Goal: Find specific page/section: Find specific page/section

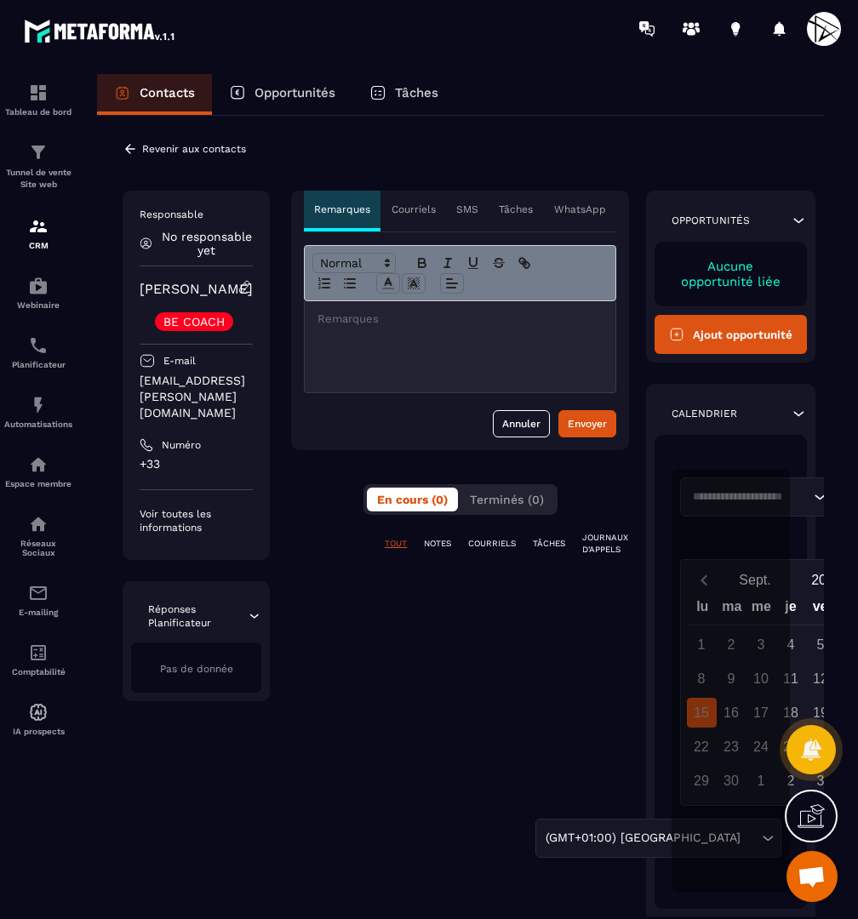
click at [215, 146] on p "Revenir aux contacts" at bounding box center [194, 149] width 104 height 12
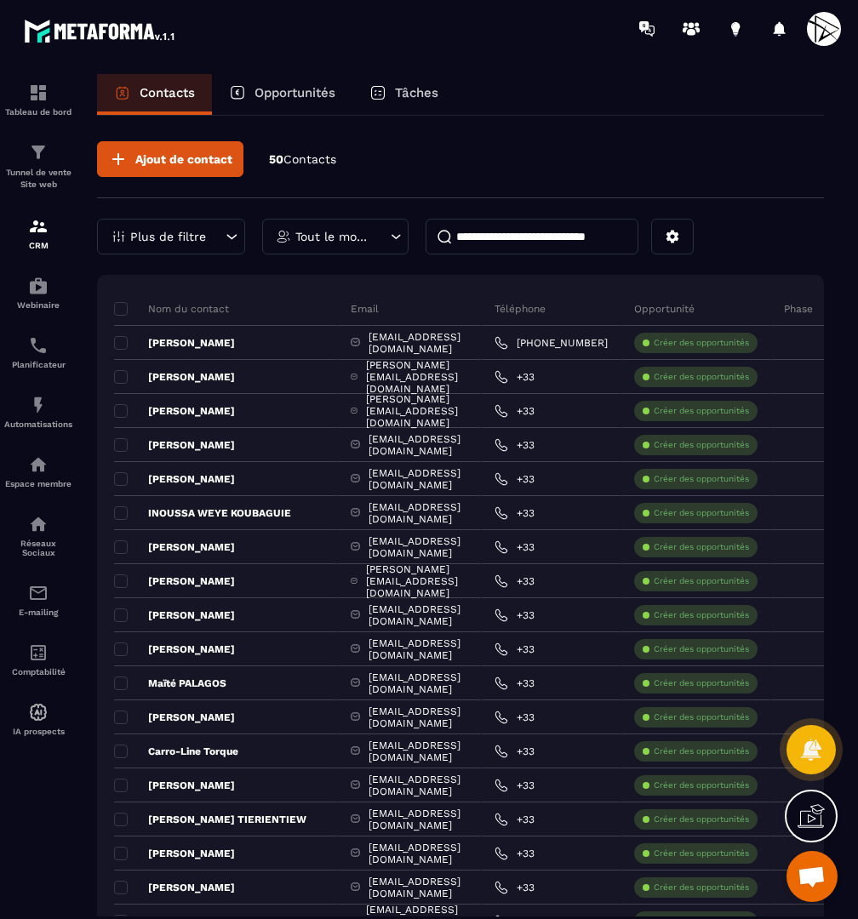
click at [579, 230] on input at bounding box center [532, 237] width 213 height 36
type input "*****"
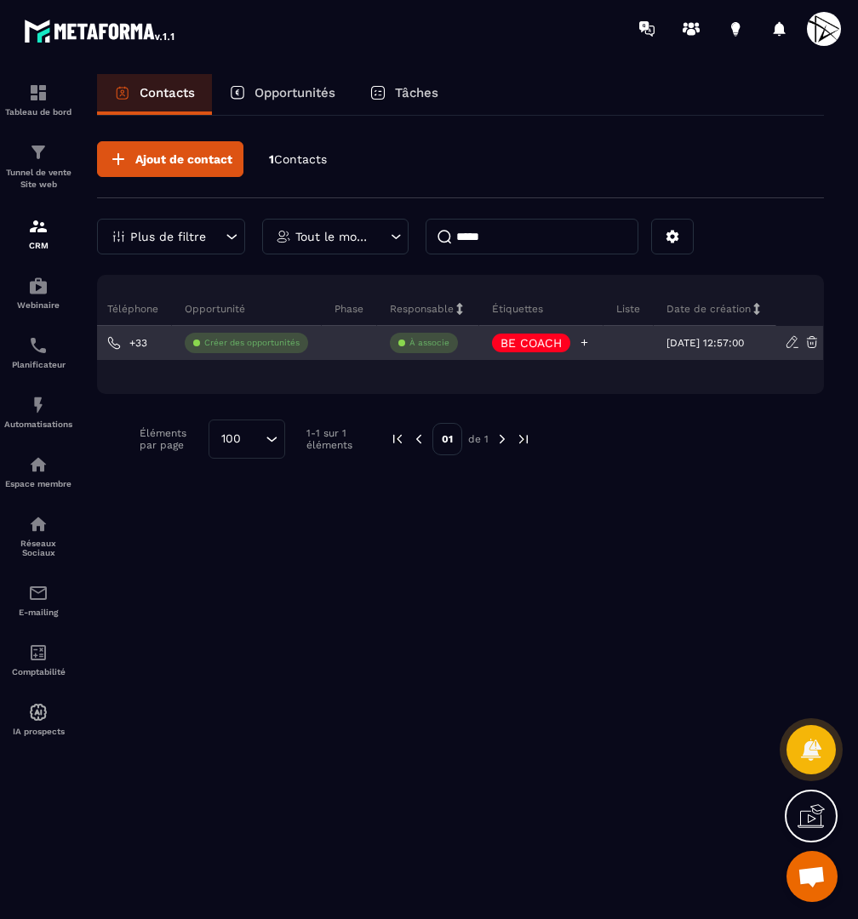
scroll to position [0, 361]
click at [579, 341] on icon at bounding box center [584, 342] width 11 height 11
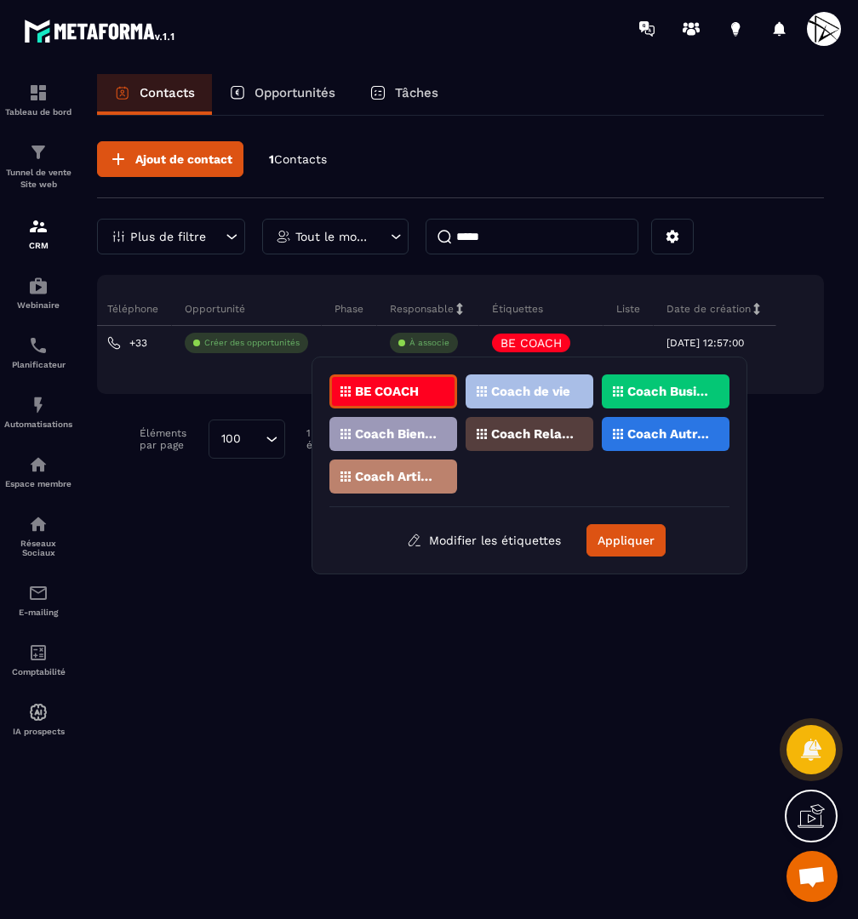
click at [684, 381] on div "Coach Business" at bounding box center [666, 392] width 128 height 34
click at [545, 426] on div "Coach Relations" at bounding box center [530, 434] width 128 height 34
click at [664, 437] on p "Coach Autres" at bounding box center [668, 434] width 83 height 12
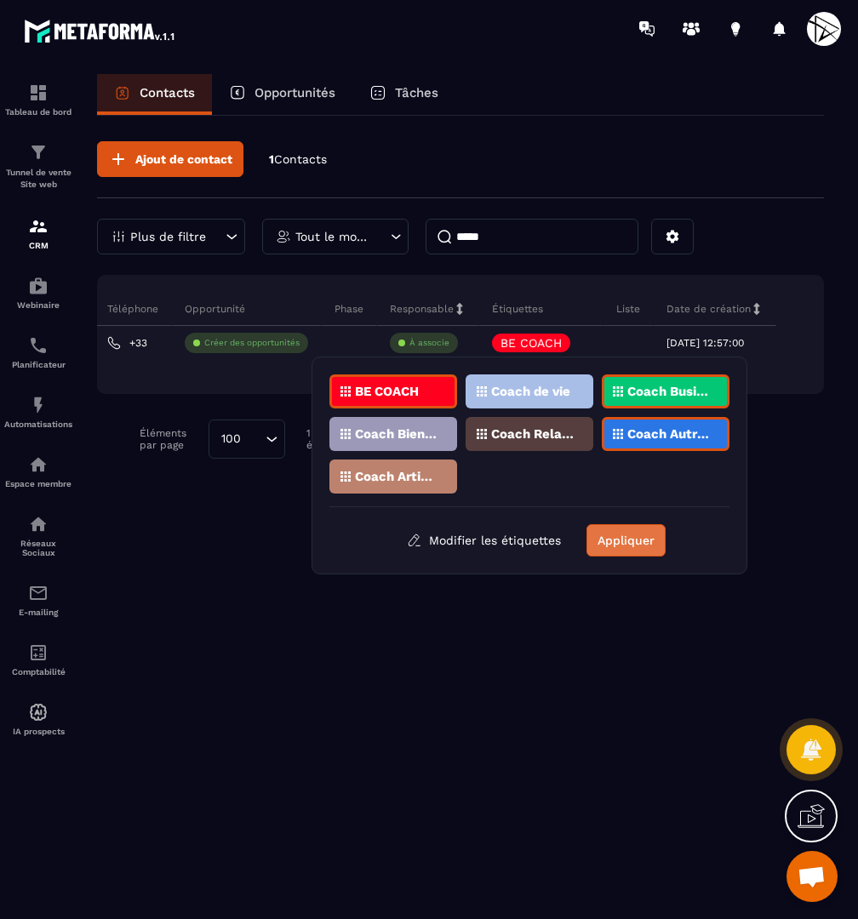
click at [621, 540] on button "Appliquer" at bounding box center [626, 540] width 79 height 32
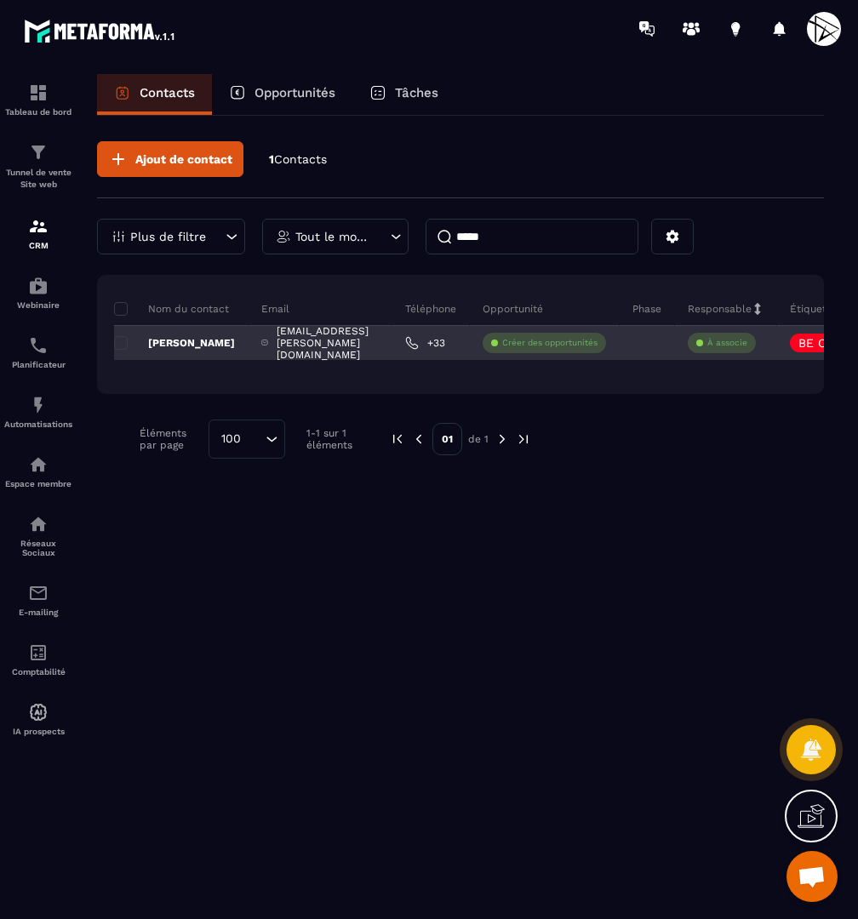
scroll to position [0, 0]
click at [213, 341] on p "[PERSON_NAME]" at bounding box center [174, 343] width 121 height 14
